Goal: Task Accomplishment & Management: Use online tool/utility

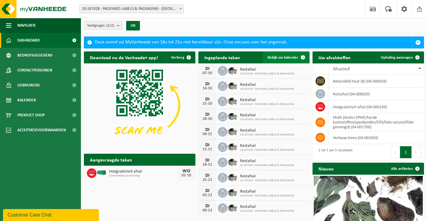
click at [292, 57] on span "Bekijk uw kalender" at bounding box center [282, 58] width 31 height 4
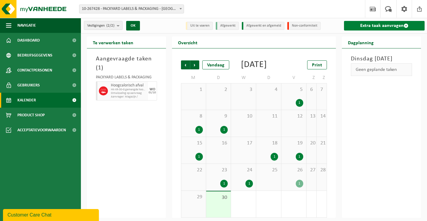
click at [356, 23] on link "Extra taak aanvragen" at bounding box center [384, 26] width 81 height 10
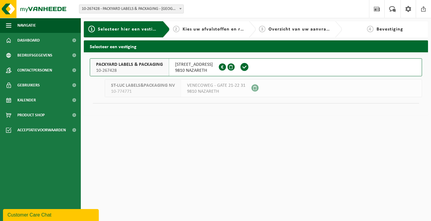
click at [156, 66] on span "PACKYARD LABELS & PACKAGING" at bounding box center [129, 65] width 67 height 6
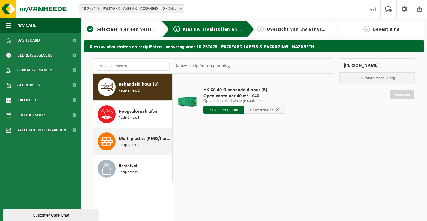
click at [156, 141] on span "Multi plastics (PMD/harde kunststoffen/spanbanden/EPS/folie naturel/folie gemen…" at bounding box center [145, 138] width 52 height 7
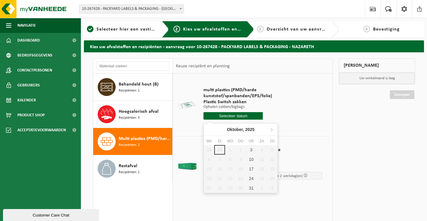
click at [232, 116] on input "text" at bounding box center [232, 115] width 59 height 7
click at [249, 160] on div "10" at bounding box center [251, 160] width 10 height 10
type input "Van 2025-10-10"
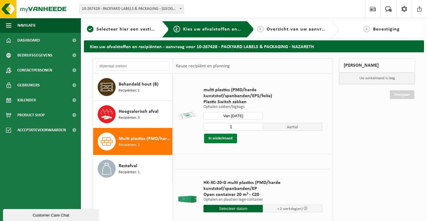
click at [229, 141] on button "In winkelmand" at bounding box center [220, 139] width 33 height 10
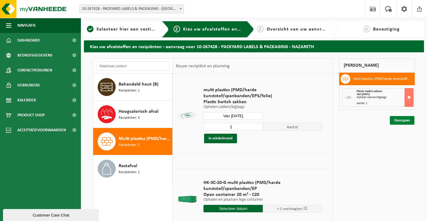
click at [402, 122] on link "Doorgaan" at bounding box center [401, 120] width 25 height 9
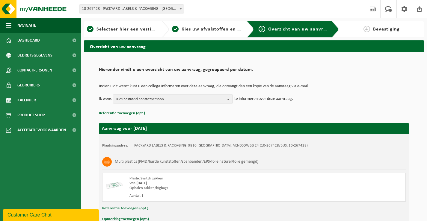
click at [163, 101] on span "Kies bestaand contactpersoon" at bounding box center [170, 99] width 108 height 9
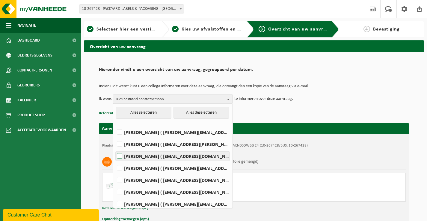
click at [147, 154] on label "Ann De Vlieger ( ann.de.vlieger@packyard.pro )" at bounding box center [173, 156] width 114 height 9
click at [115, 149] on input "Ann De Vlieger ( ann.de.vlieger@packyard.pro )" at bounding box center [114, 148] width 0 height 0
checkbox input "true"
click at [275, 111] on p "Referentie toevoegen (opt.)" at bounding box center [254, 114] width 310 height 8
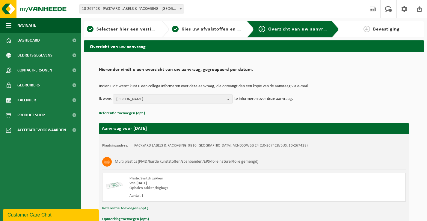
scroll to position [36, 0]
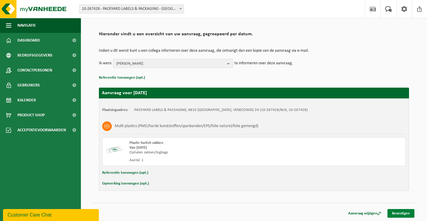
click at [405, 212] on link "Bevestigen" at bounding box center [400, 213] width 27 height 9
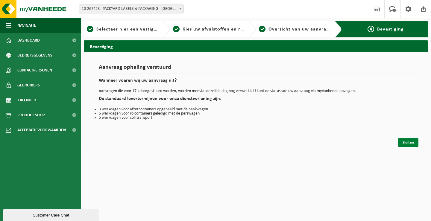
click at [409, 141] on link "Sluiten" at bounding box center [408, 142] width 20 height 9
